Goal: Transaction & Acquisition: Obtain resource

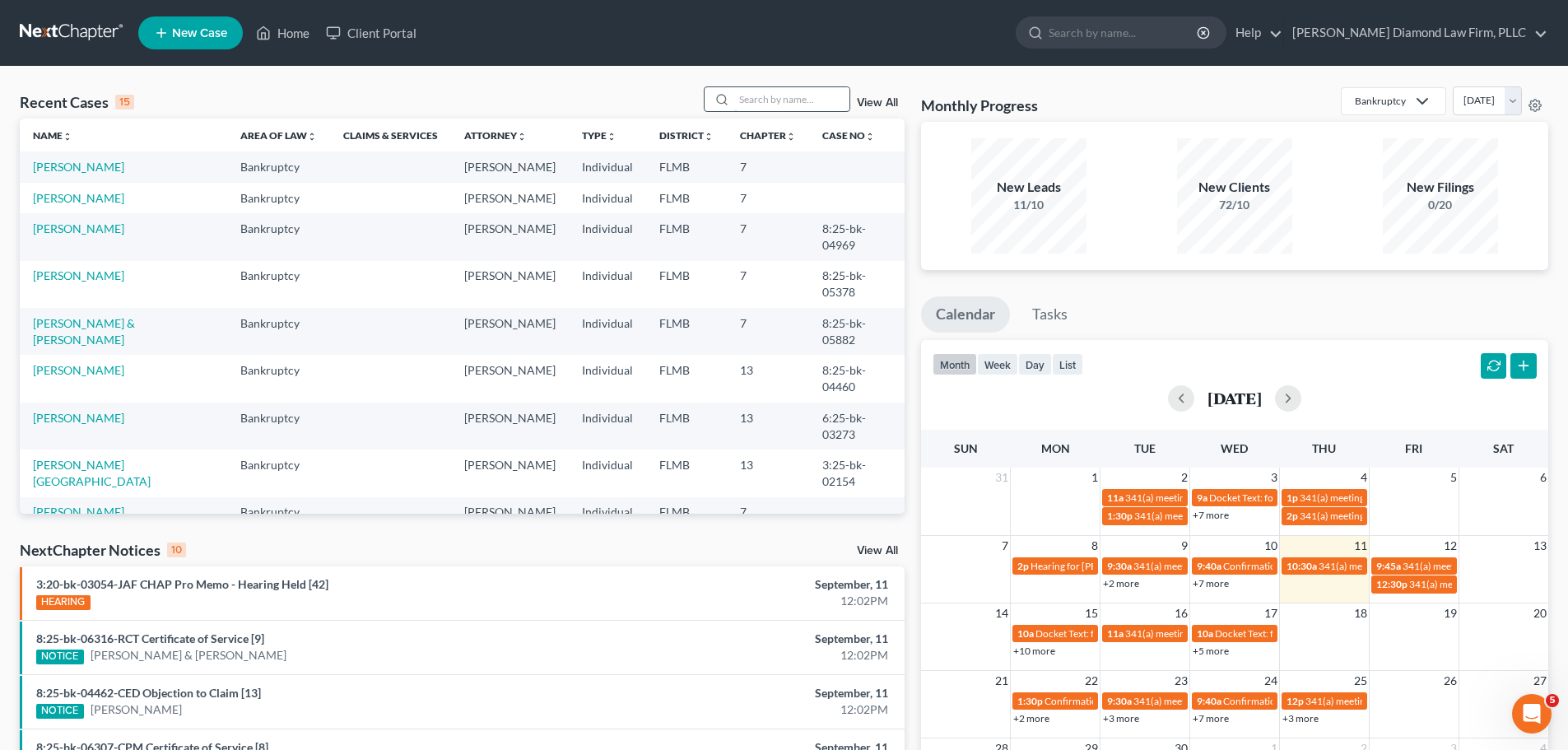
click at [746, 104] on input "search" at bounding box center [791, 99] width 116 height 24
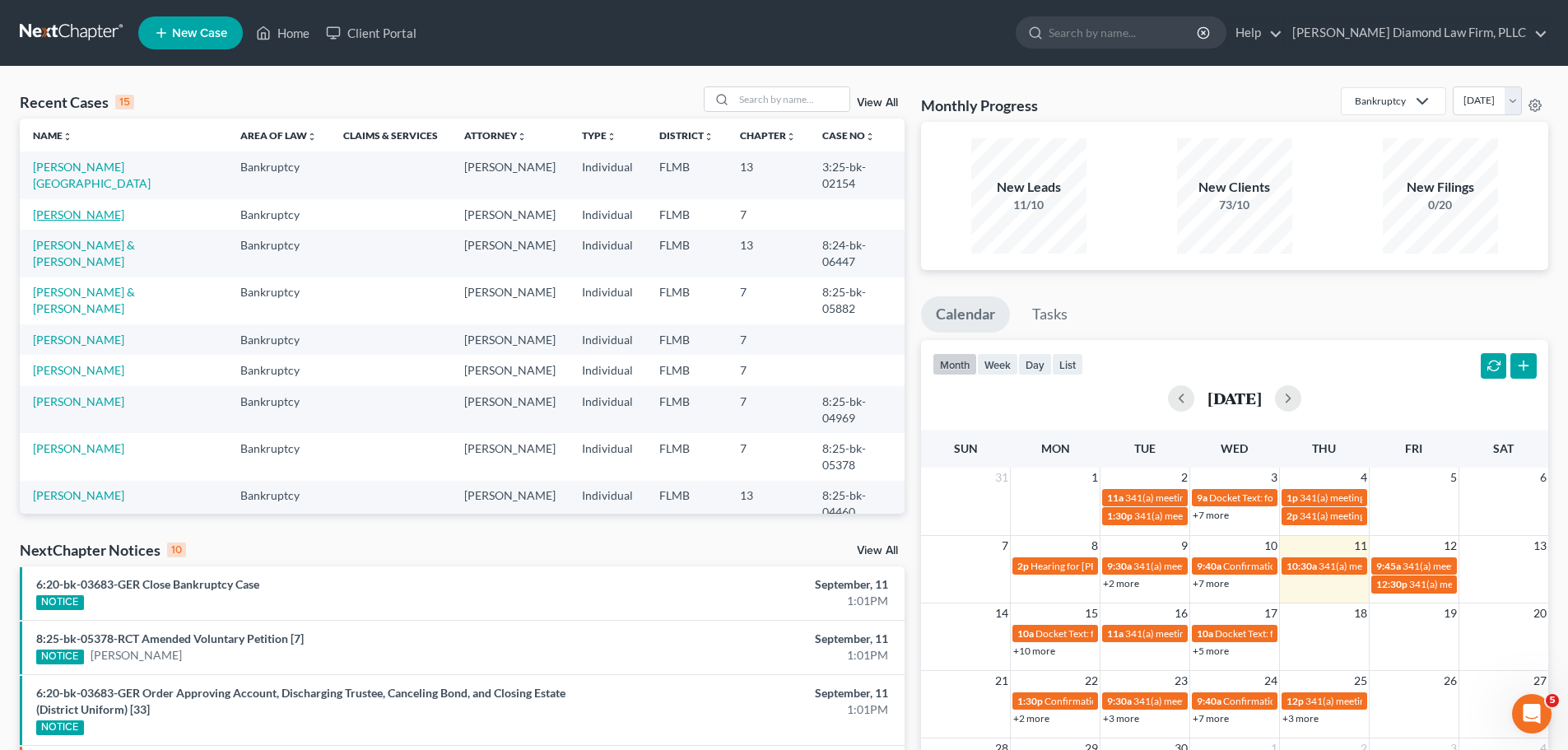
click at [96, 207] on link "[PERSON_NAME]" at bounding box center [79, 214] width 92 height 14
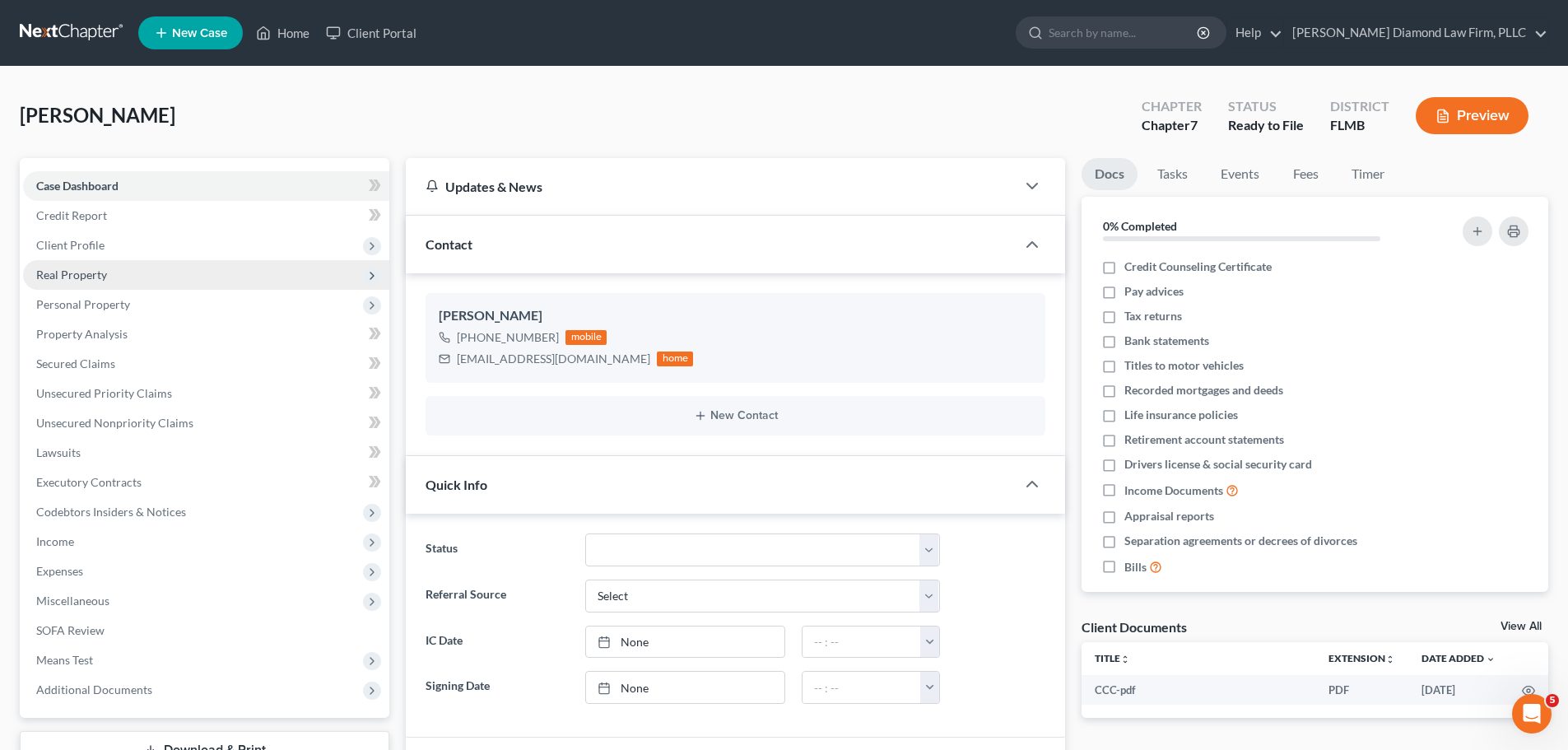
scroll to position [282, 0]
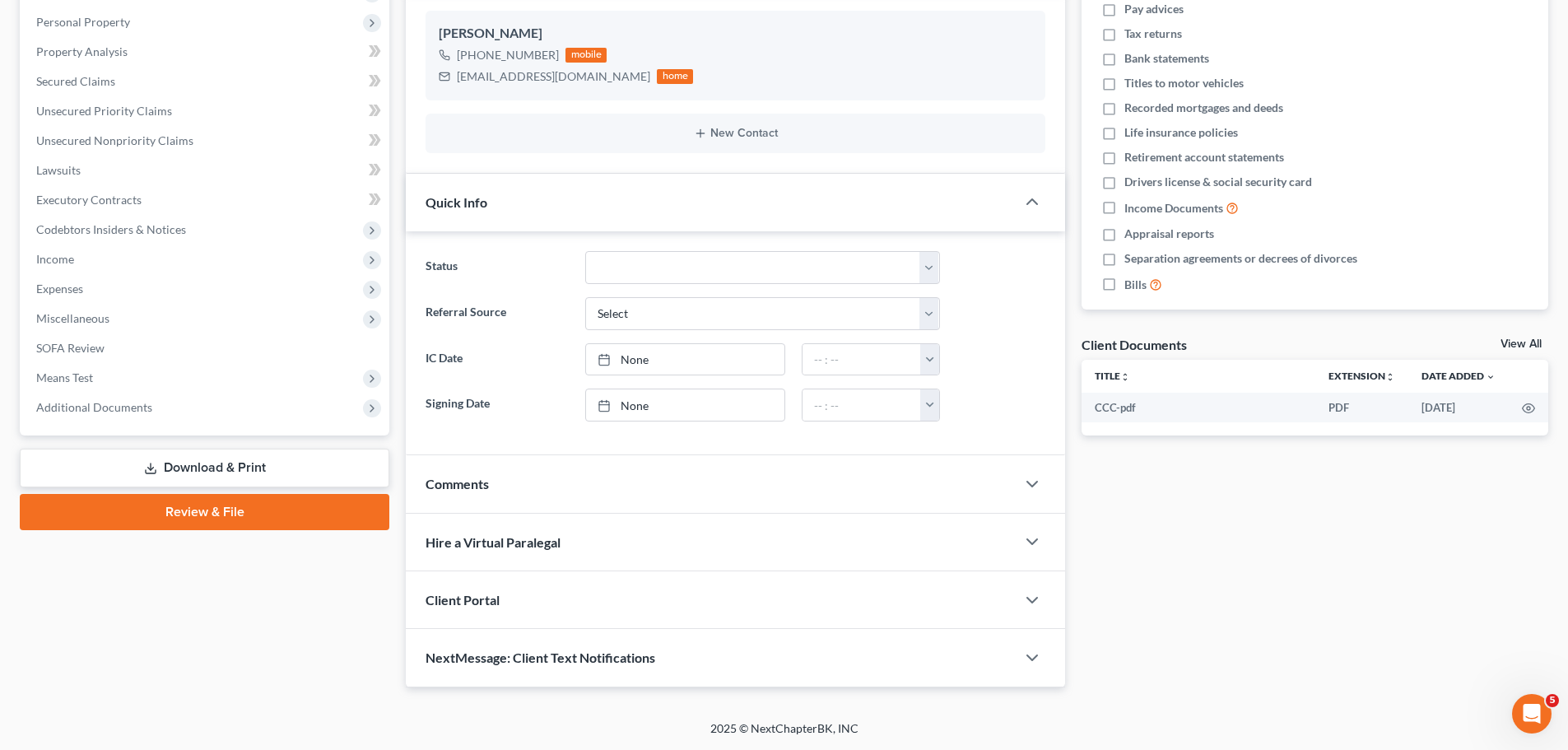
click at [154, 458] on link "Download & Print" at bounding box center [204, 468] width 370 height 39
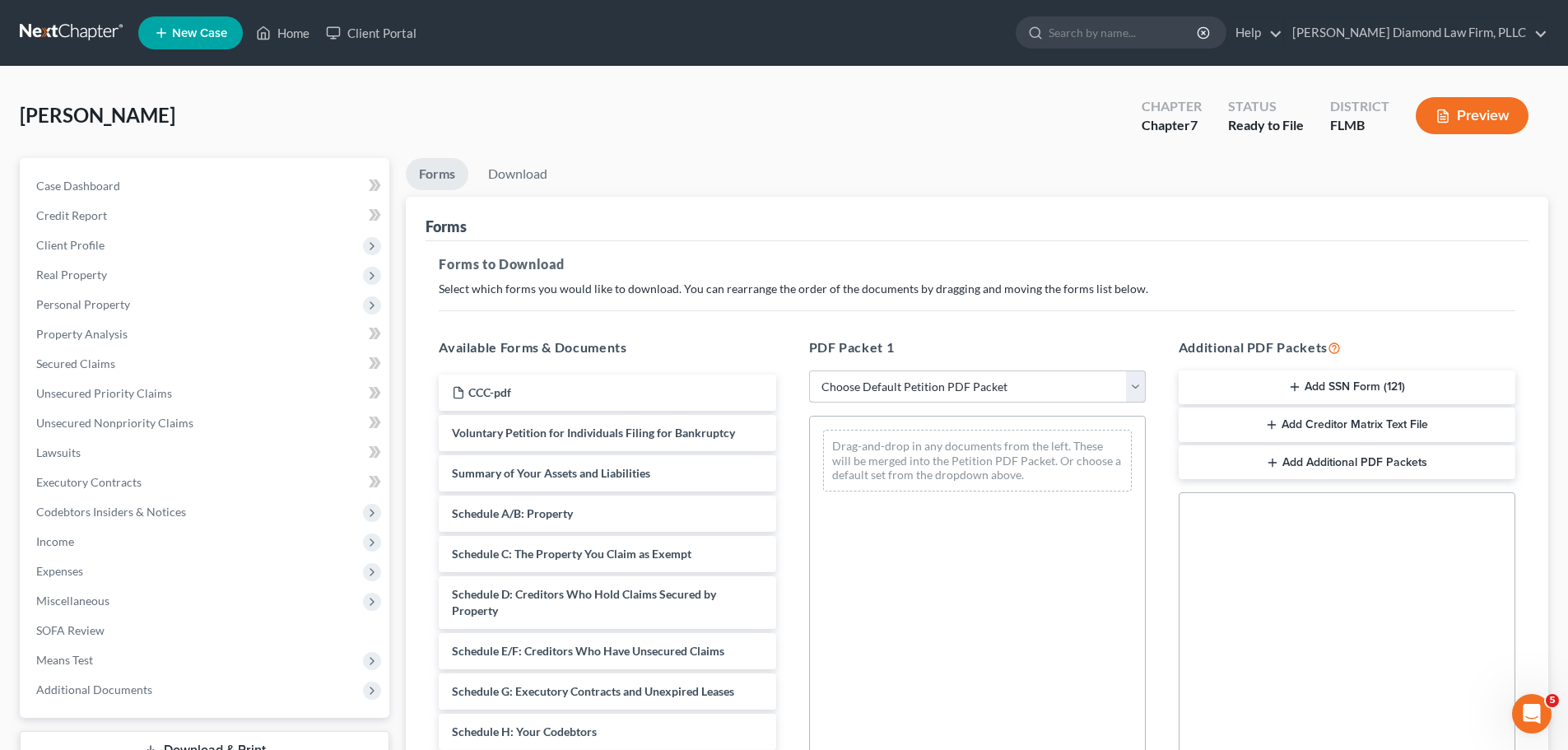
click at [1025, 382] on select "Choose Default Petition PDF Packet Complete Bankruptcy Petition (all forms and …" at bounding box center [977, 387] width 337 height 33
select select "0"
click at [809, 371] on select "Choose Default Petition PDF Packet Complete Bankruptcy Petition (all forms and …" at bounding box center [977, 387] width 337 height 33
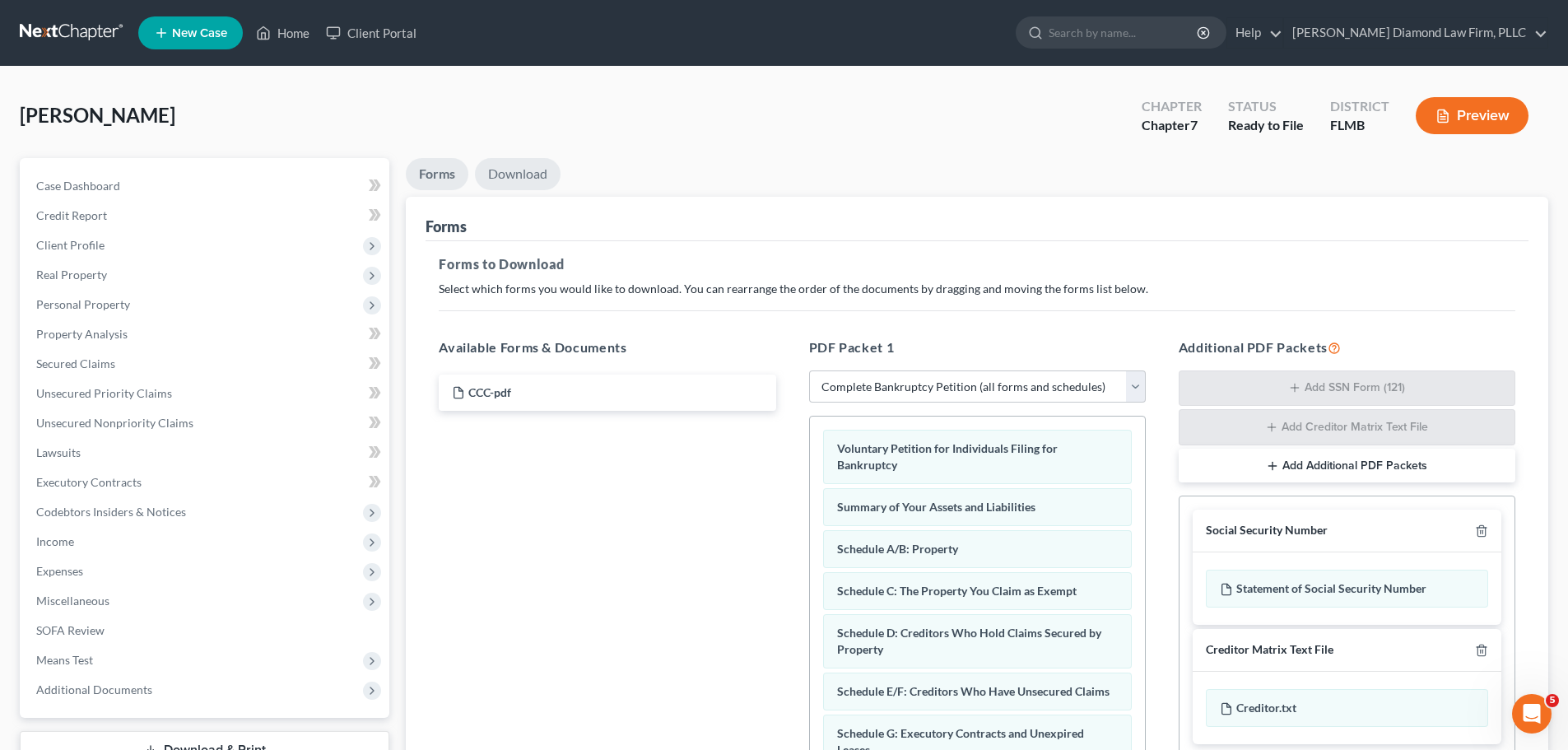
click at [528, 172] on link "Download" at bounding box center [518, 174] width 86 height 32
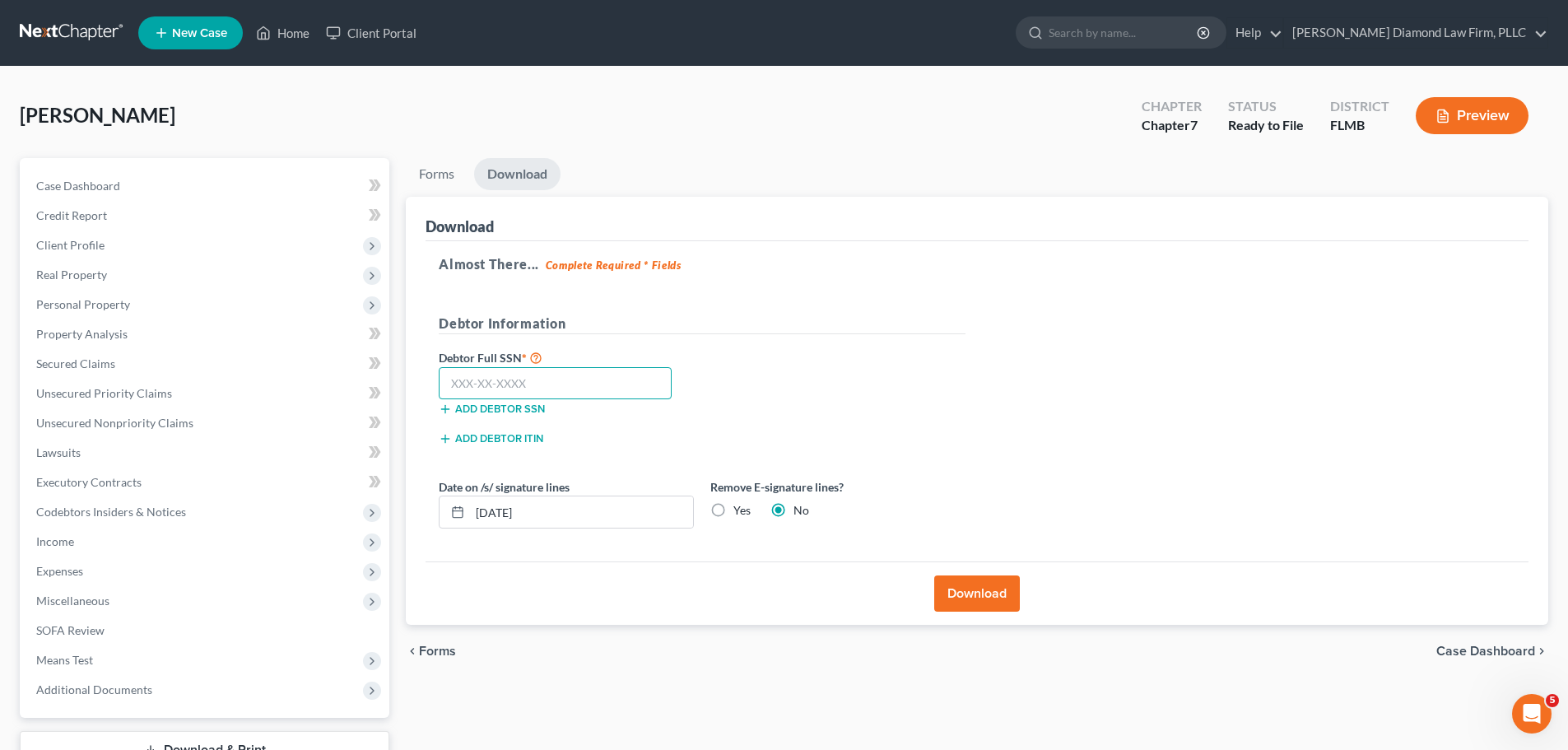
click at [531, 386] on input "text" at bounding box center [556, 384] width 233 height 33
type input "073-60-2887"
click at [950, 600] on button "Download" at bounding box center [977, 593] width 86 height 36
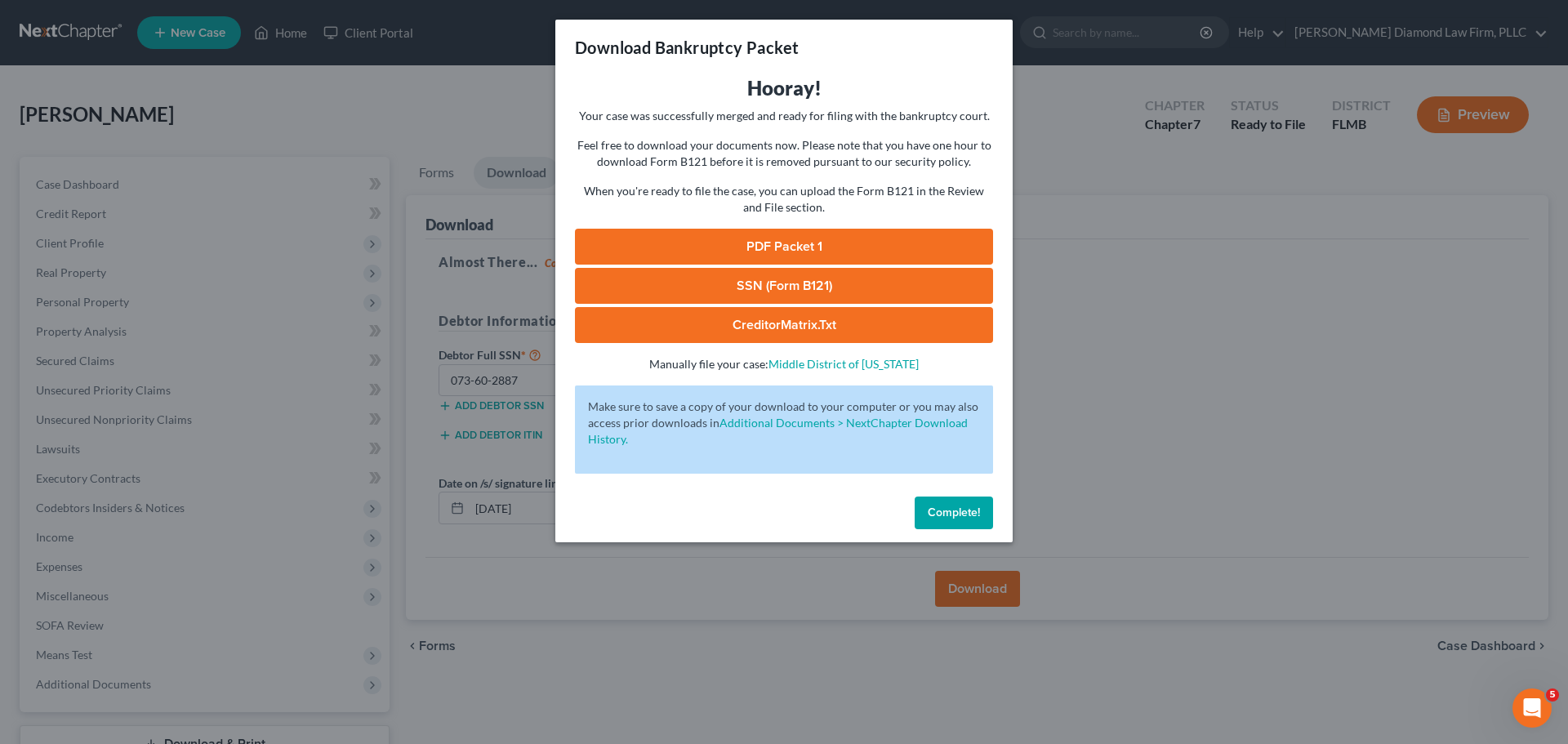
click at [865, 237] on link "PDF Packet 1" at bounding box center [784, 246] width 418 height 36
click at [659, 78] on h3 "Hooray!" at bounding box center [784, 88] width 418 height 26
click at [950, 509] on span "Complete!" at bounding box center [954, 512] width 52 height 14
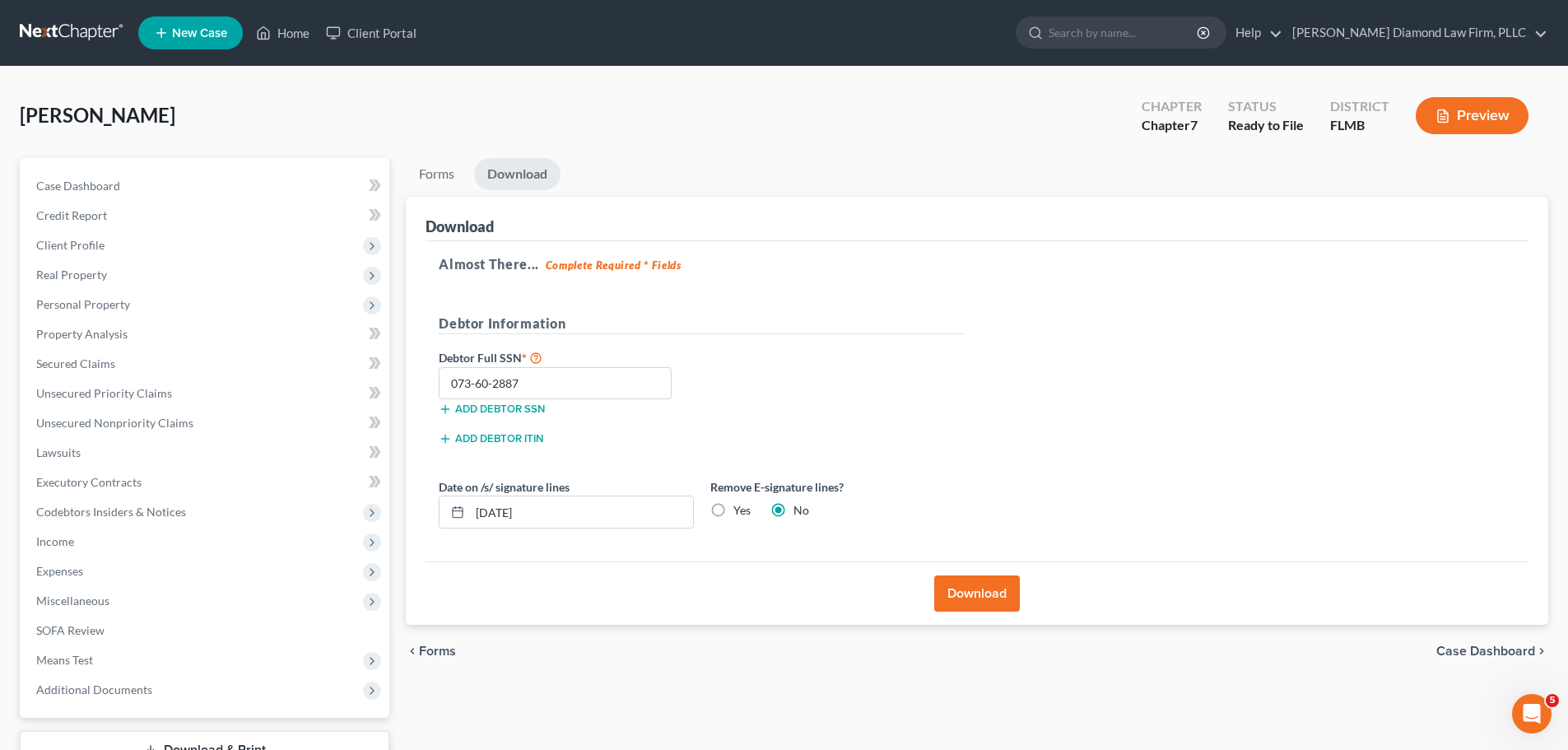
click at [25, 29] on link at bounding box center [72, 33] width 105 height 30
